Goal: Find specific page/section: Find specific page/section

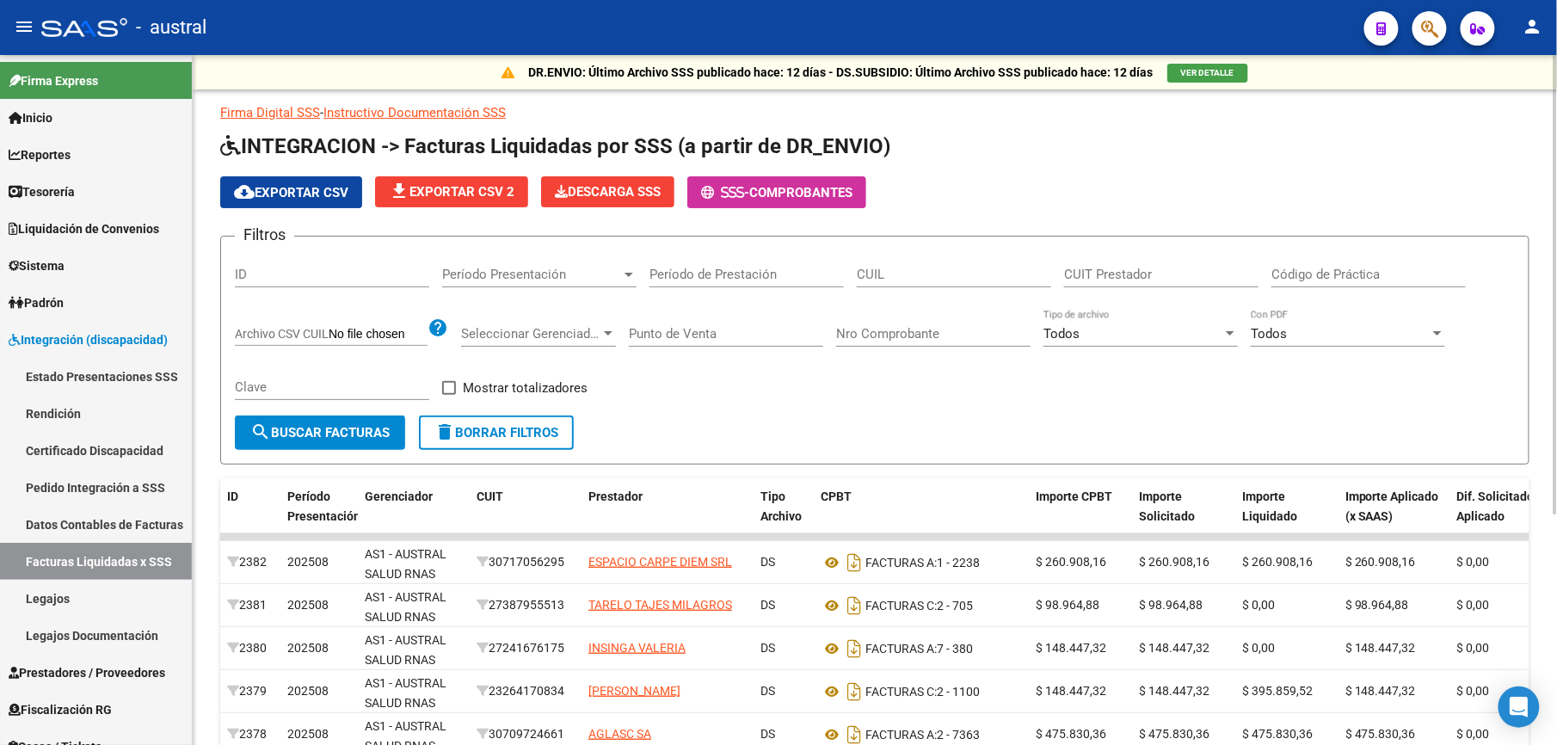
scroll to position [56, 0]
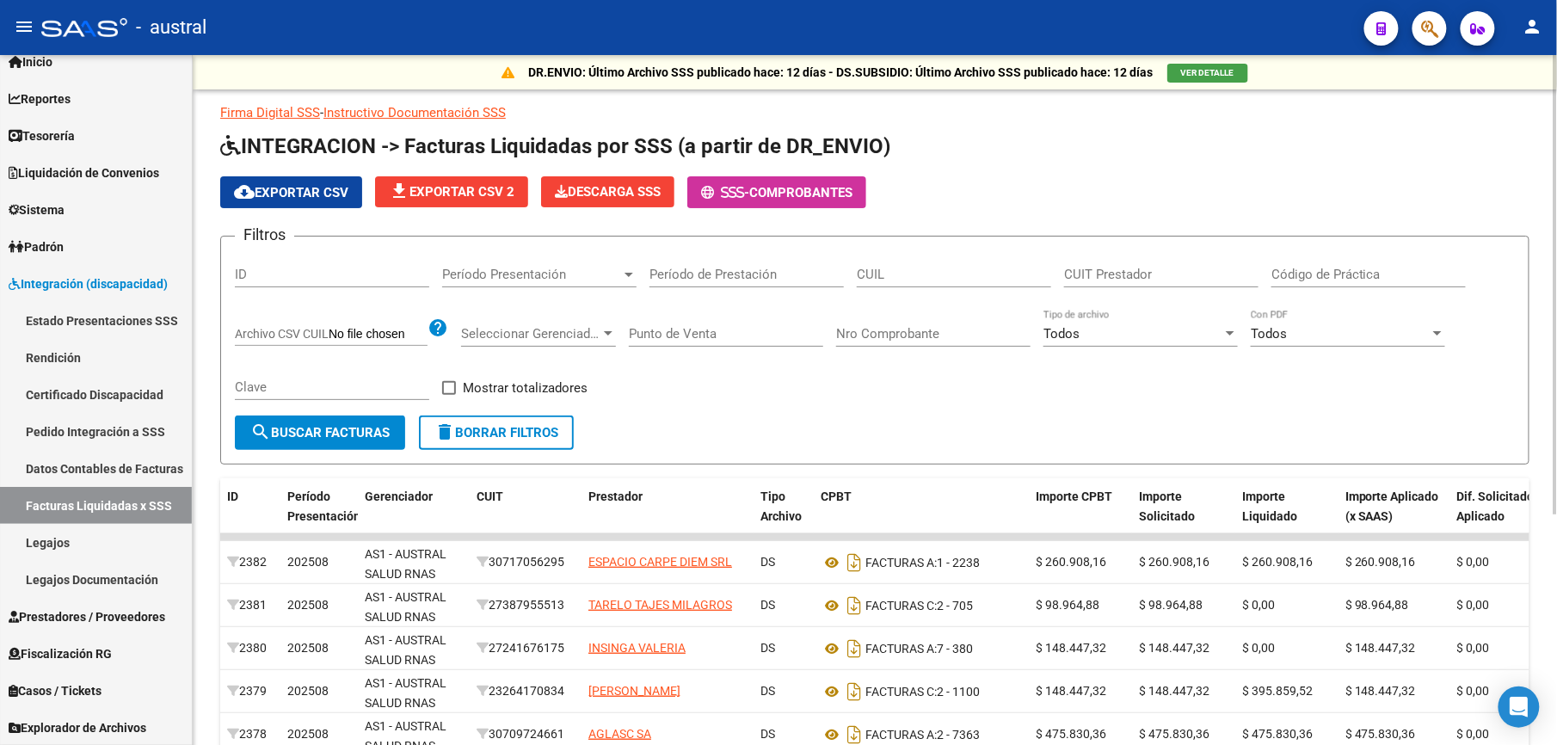
click at [503, 421] on button "delete Borrar Filtros" at bounding box center [496, 432] width 155 height 34
click at [547, 437] on span "delete Borrar Filtros" at bounding box center [496, 432] width 124 height 15
click at [488, 434] on span "delete Borrar Filtros" at bounding box center [496, 432] width 124 height 15
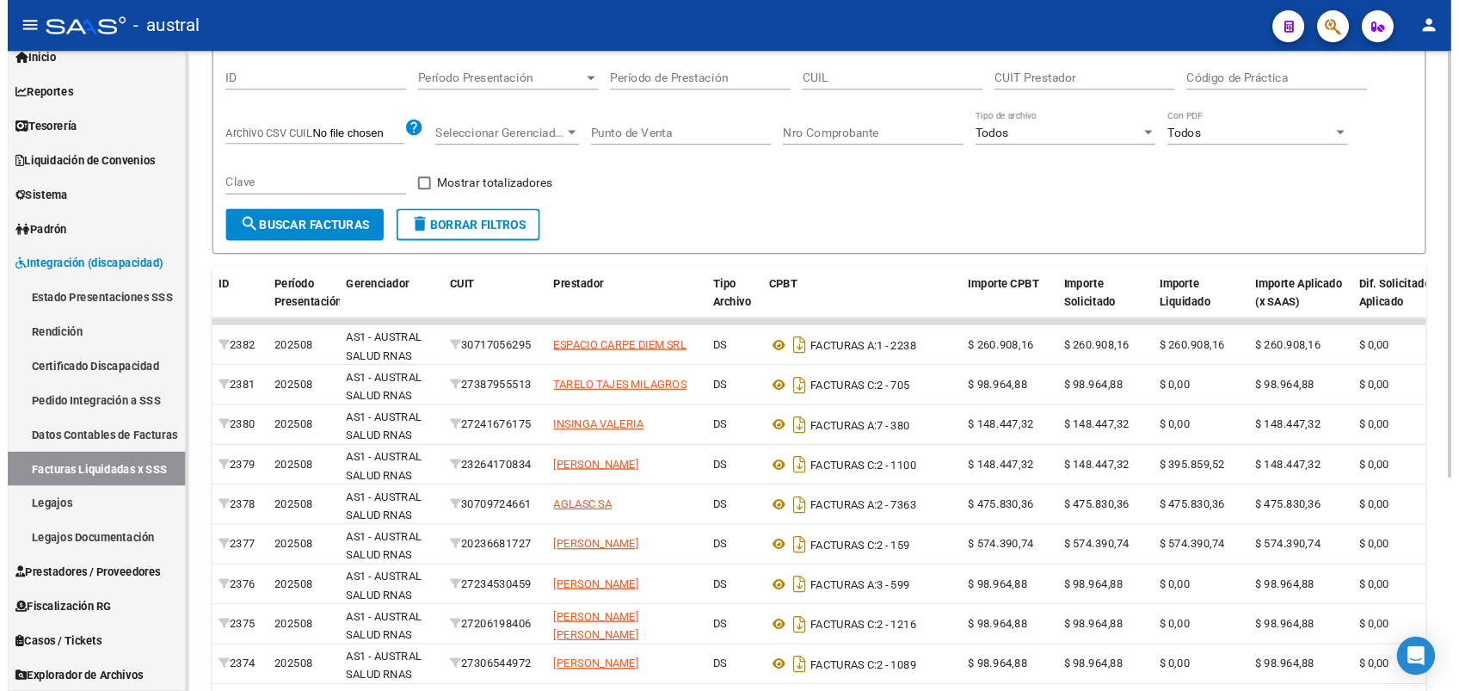
scroll to position [0, 0]
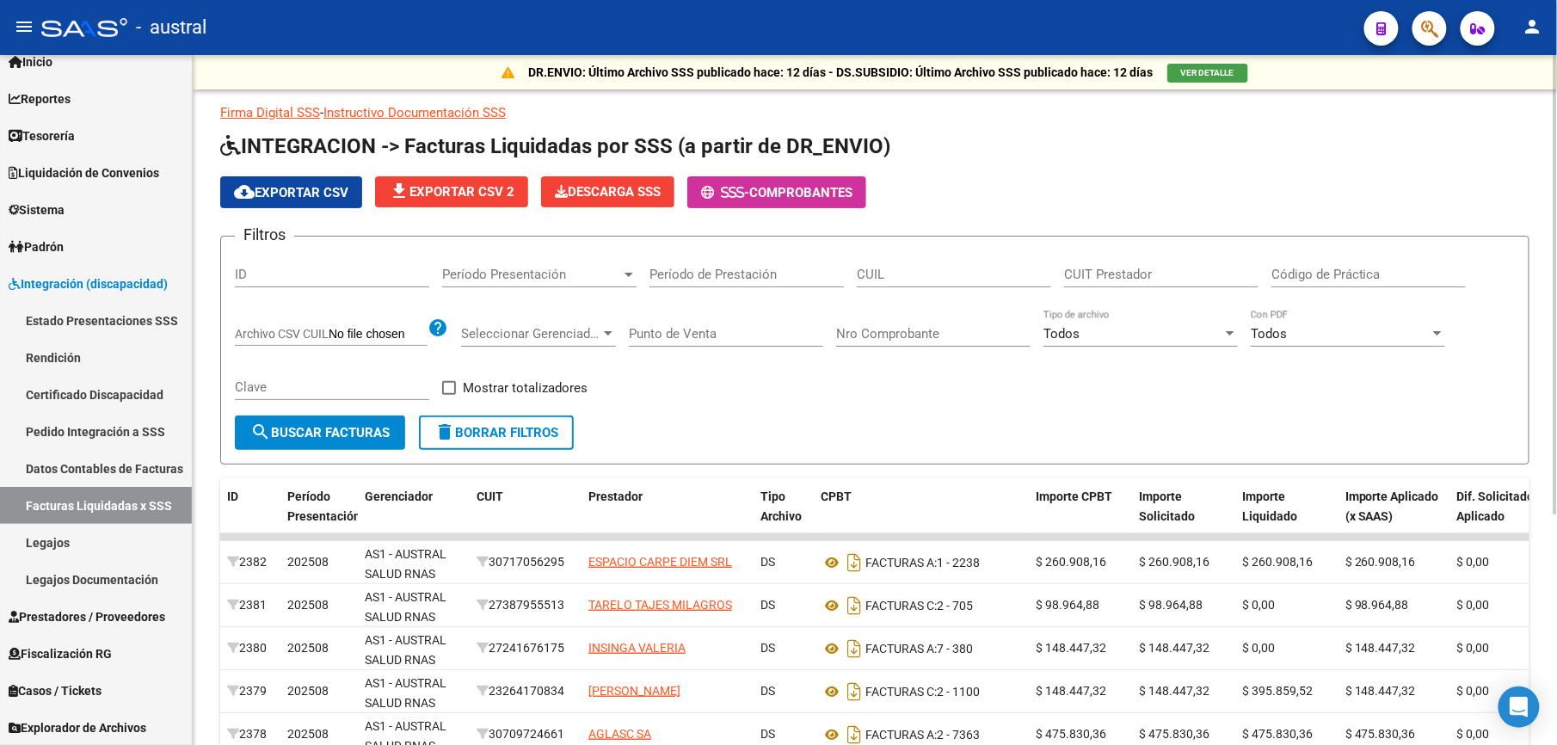
click at [830, 403] on div "Filtros ID Período Presentación Período Presentación Período de Prestación CUIL…" at bounding box center [875, 332] width 1280 height 165
click at [80, 330] on link "Estado Presentaciones SSS" at bounding box center [96, 320] width 192 height 37
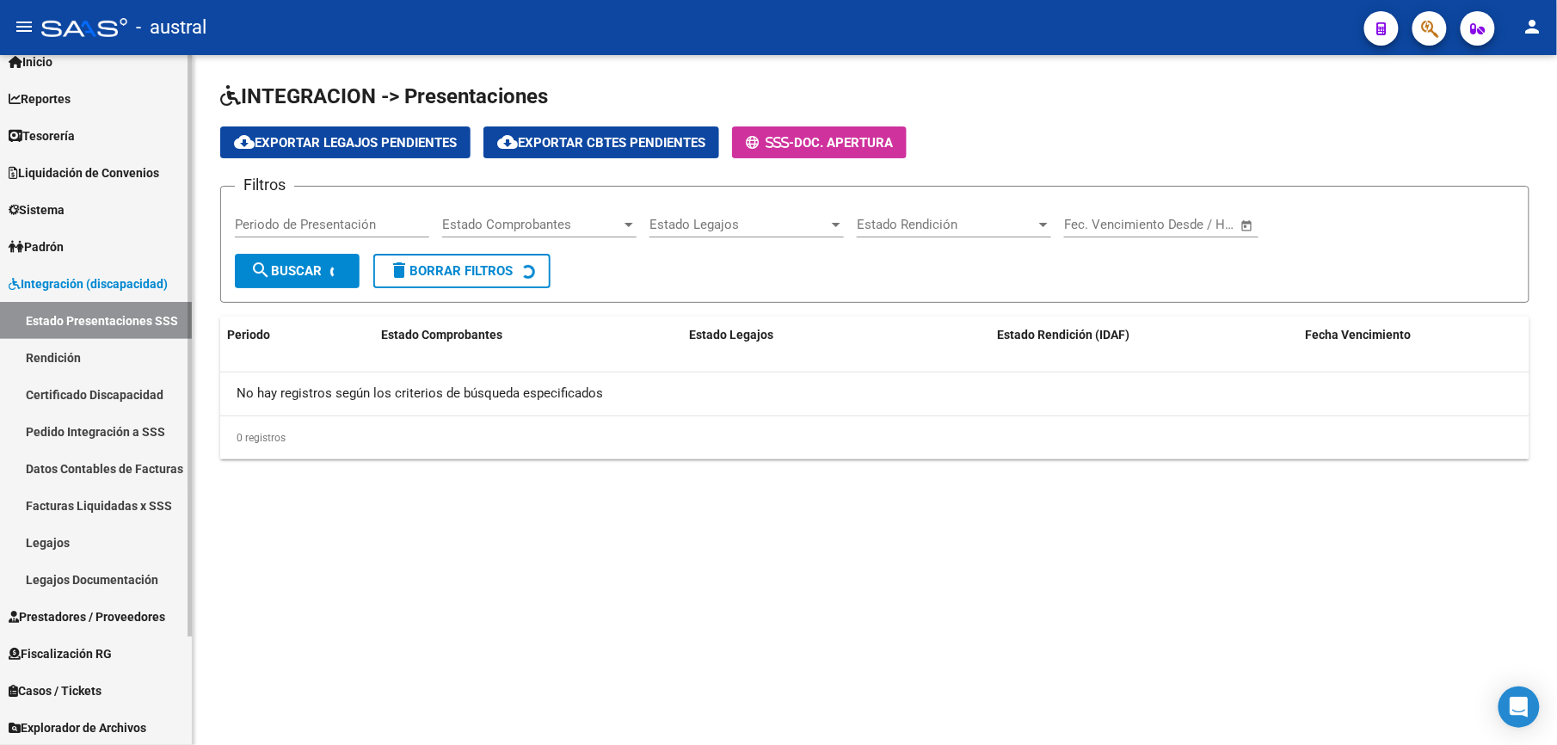
click at [90, 433] on link "Pedido Integración a SSS" at bounding box center [96, 431] width 192 height 37
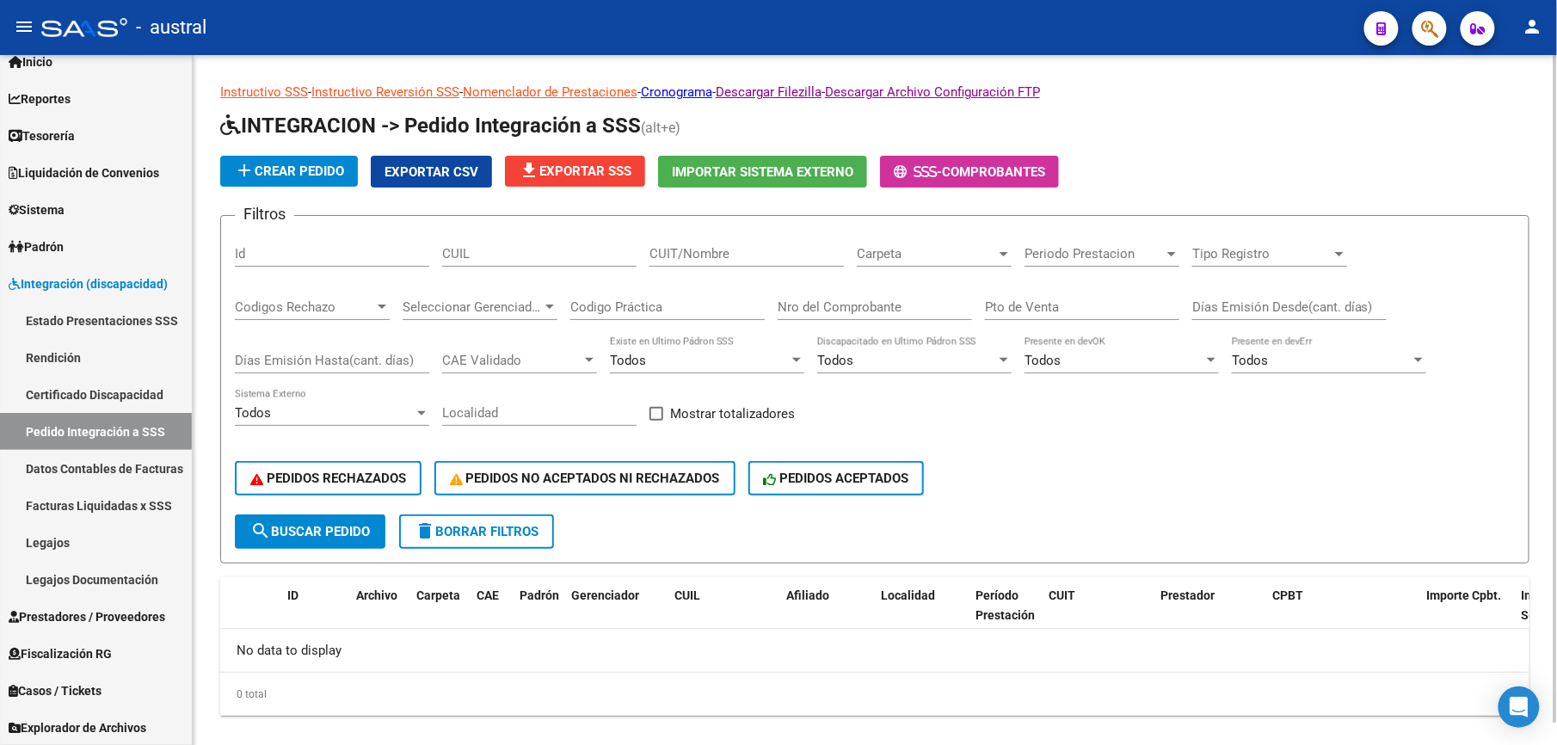
click at [485, 537] on span "delete Borrar Filtros" at bounding box center [477, 531] width 124 height 15
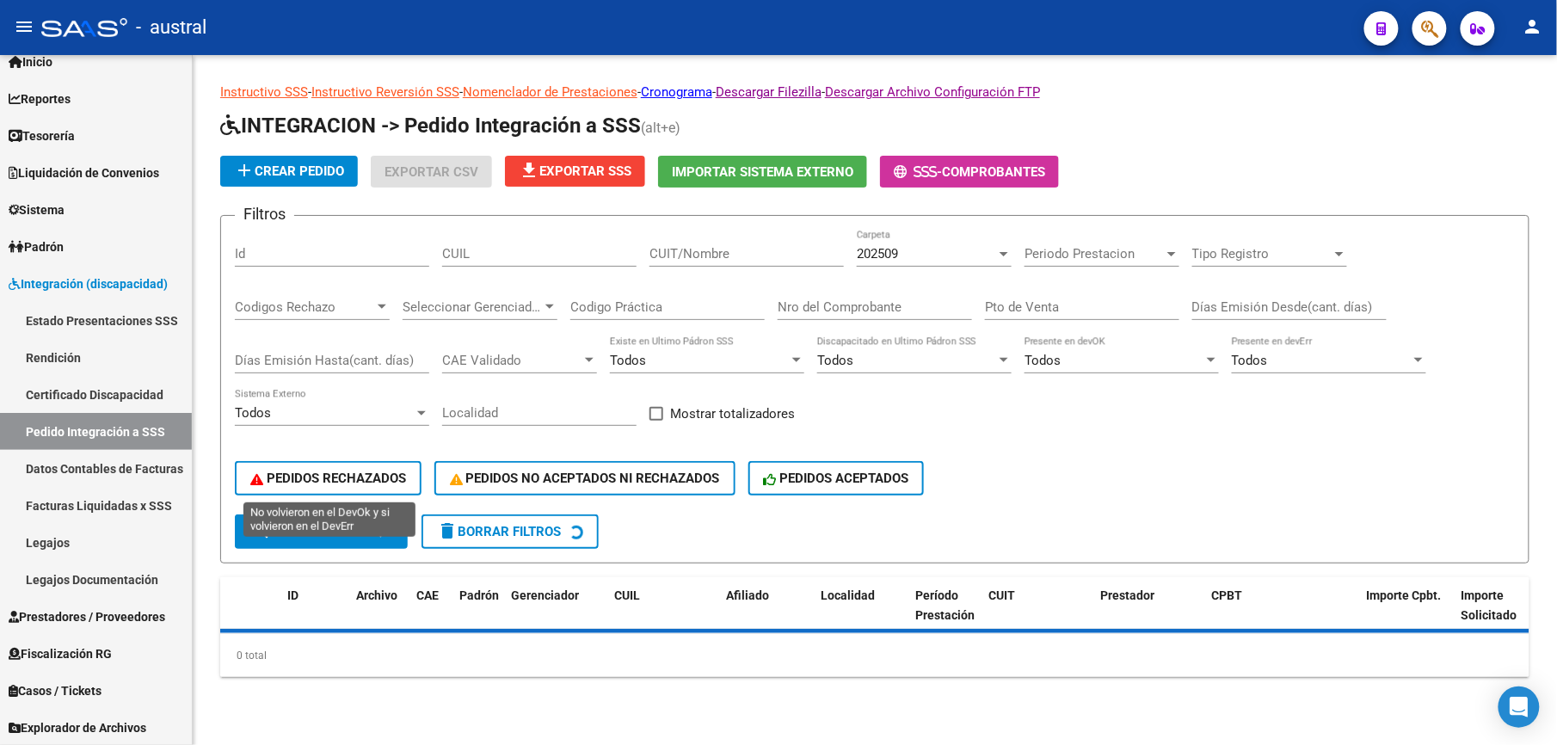
click at [291, 476] on div "PEDIDOS RECHAZADOS PEDIDOS NO ACEPTADOS NI RECHAZADOS PEDIDOS ACEPTADOS" at bounding box center [875, 478] width 1280 height 72
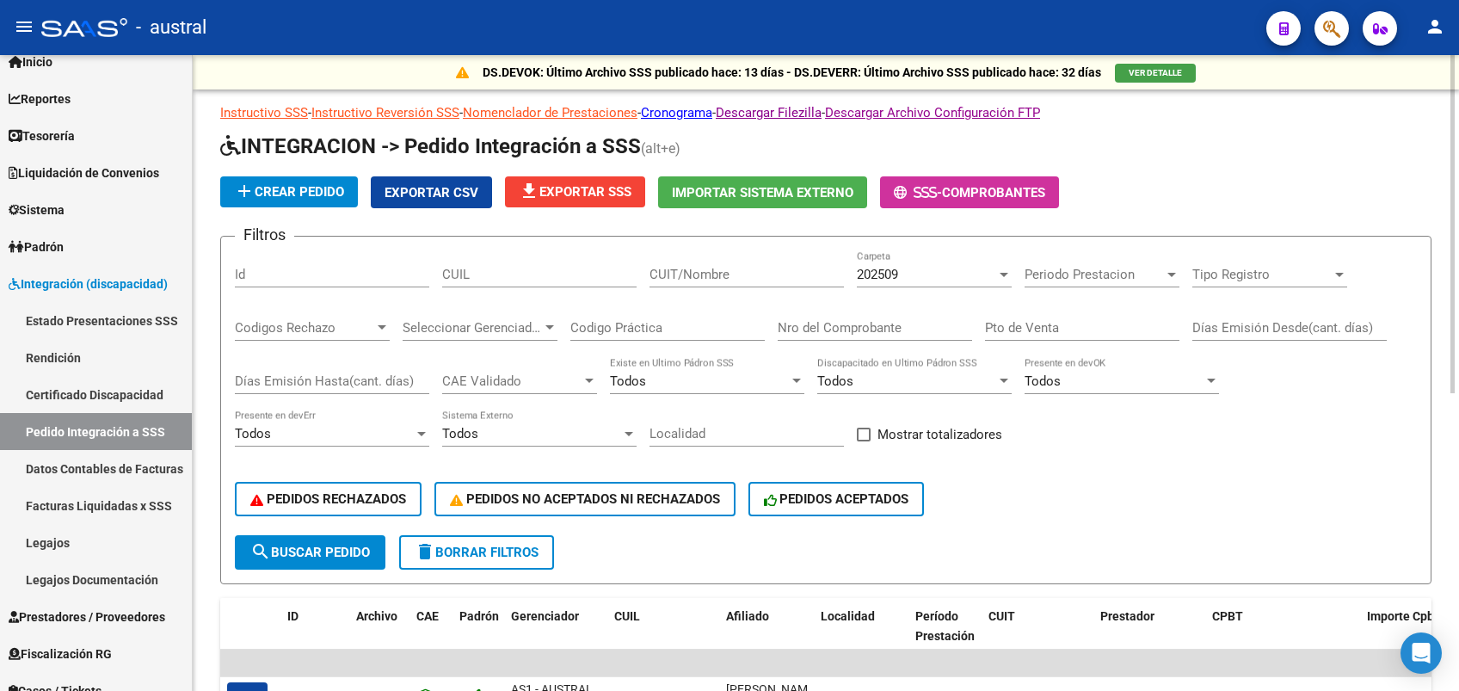
scroll to position [56, 0]
